Goal: Navigation & Orientation: Find specific page/section

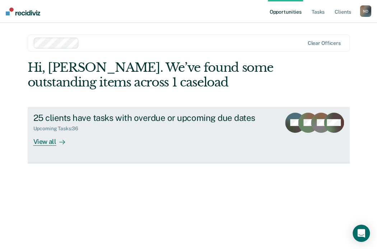
click at [49, 143] on div "View all" at bounding box center [53, 139] width 40 height 14
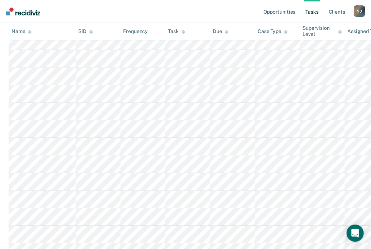
scroll to position [308, 0]
